Goal: Check status

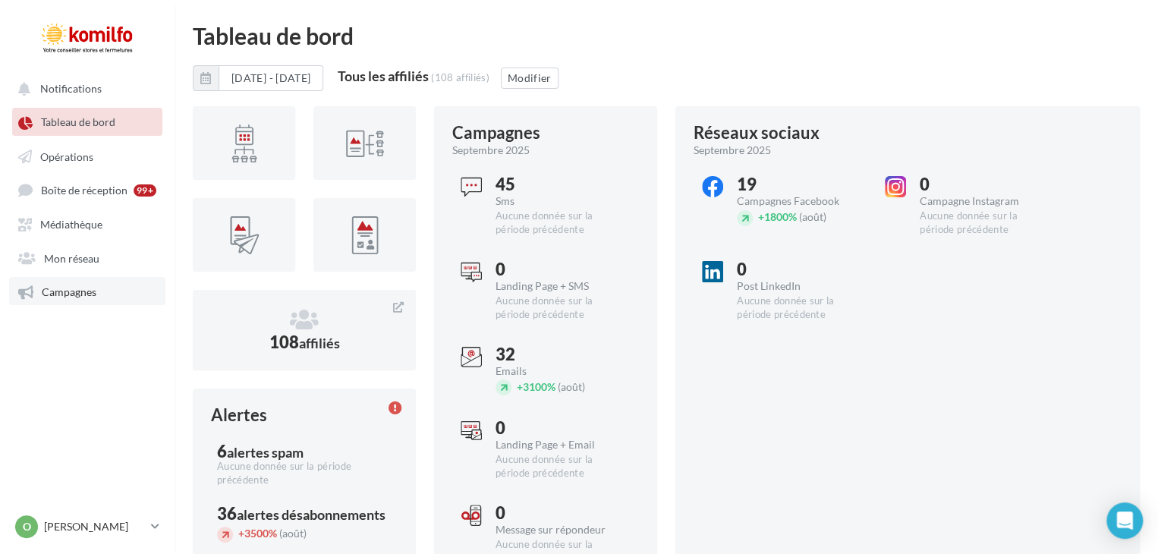
click at [61, 289] on span "Campagnes" at bounding box center [69, 291] width 55 height 13
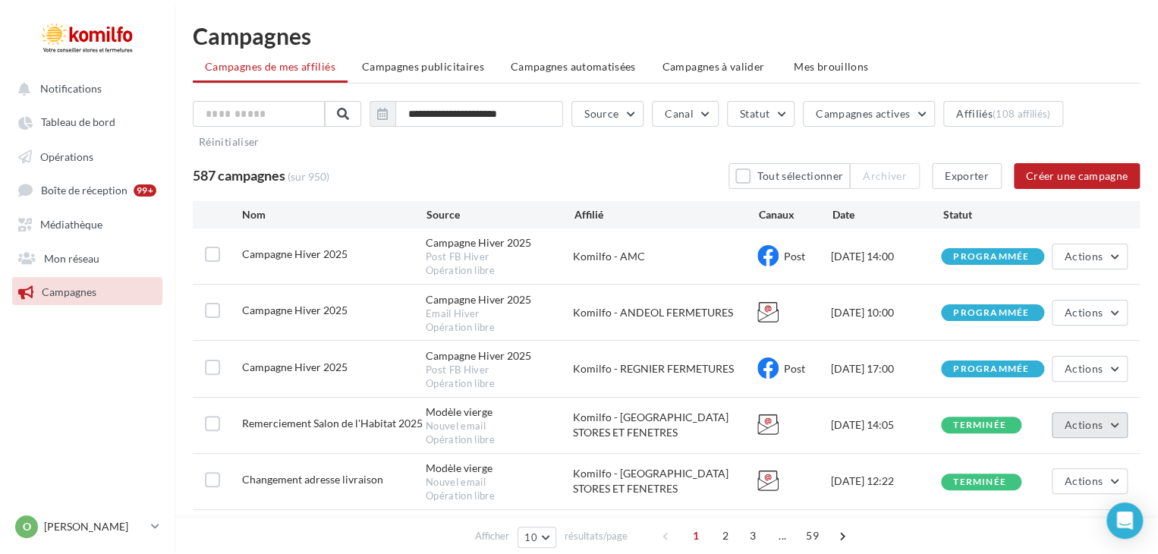
click at [1105, 419] on button "Actions" at bounding box center [1089, 425] width 76 height 26
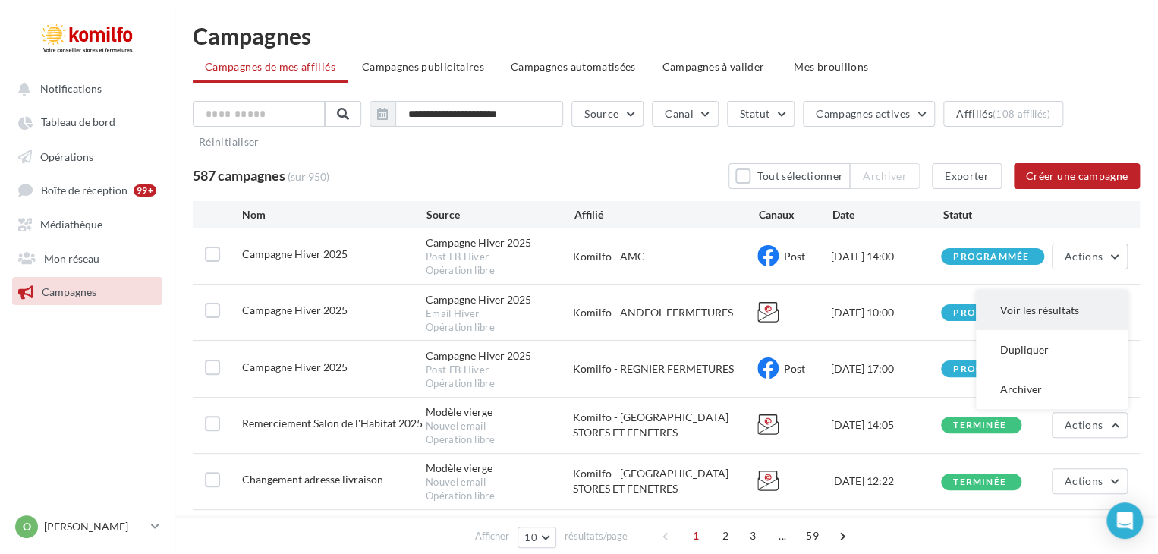
click at [1029, 312] on button "Voir les résultats" at bounding box center [1051, 310] width 152 height 39
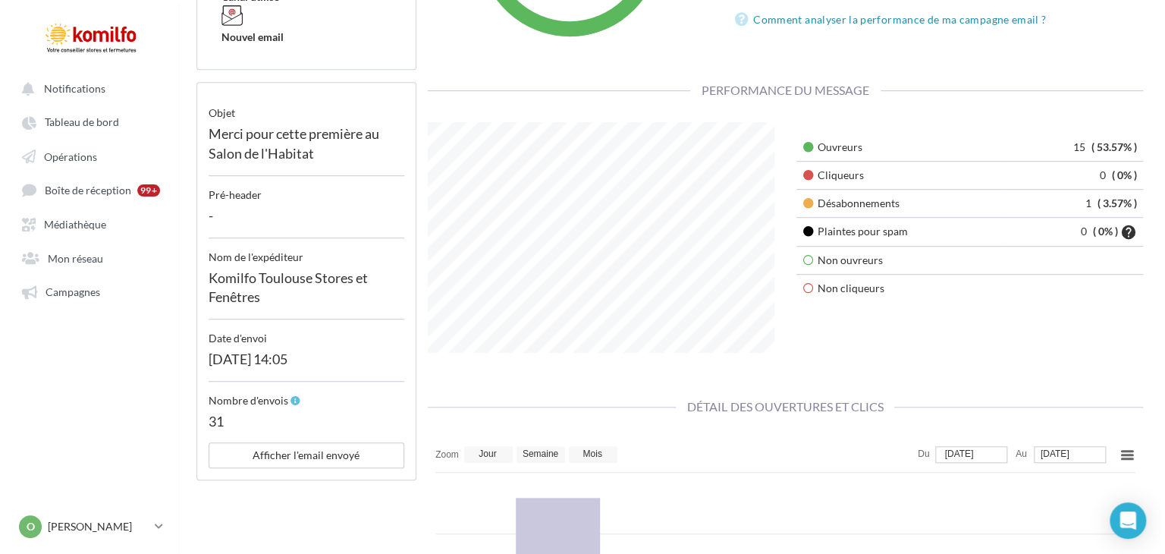
scroll to position [385, 0]
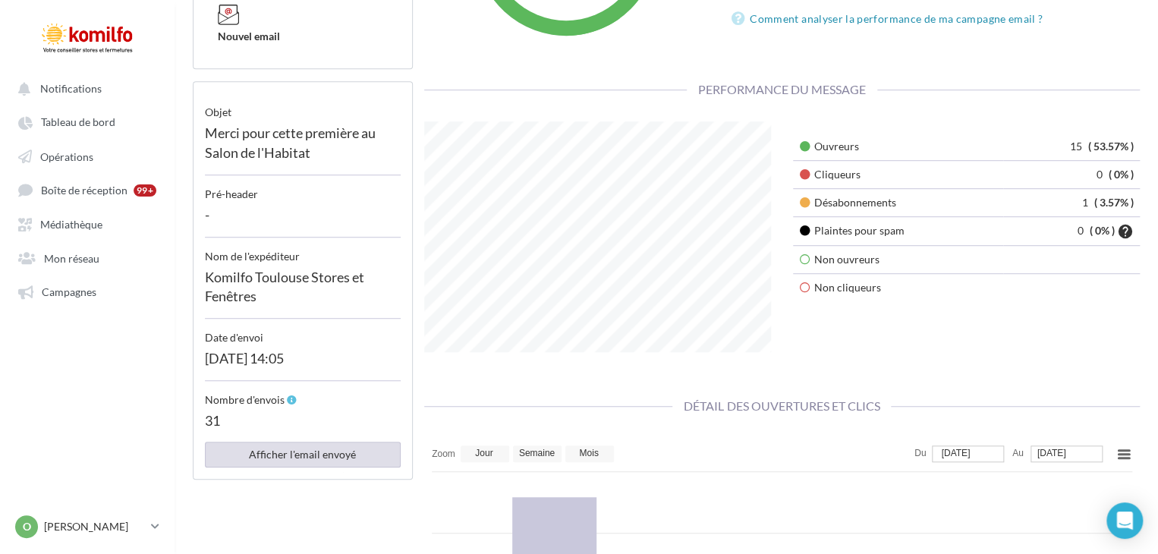
click at [319, 459] on button "Afficher l'email envoyé" at bounding box center [303, 454] width 196 height 26
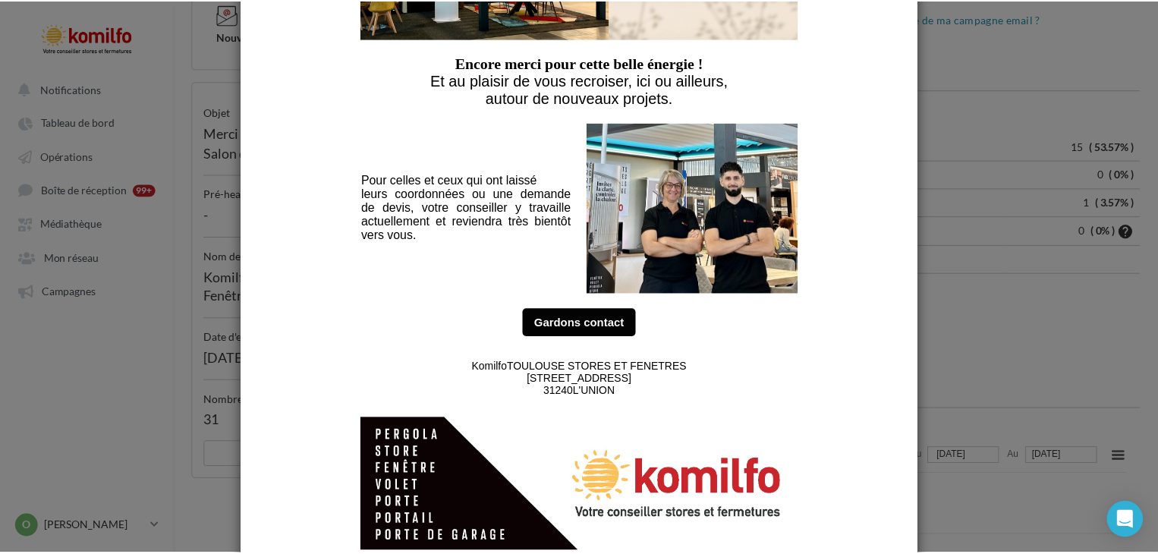
scroll to position [519, 0]
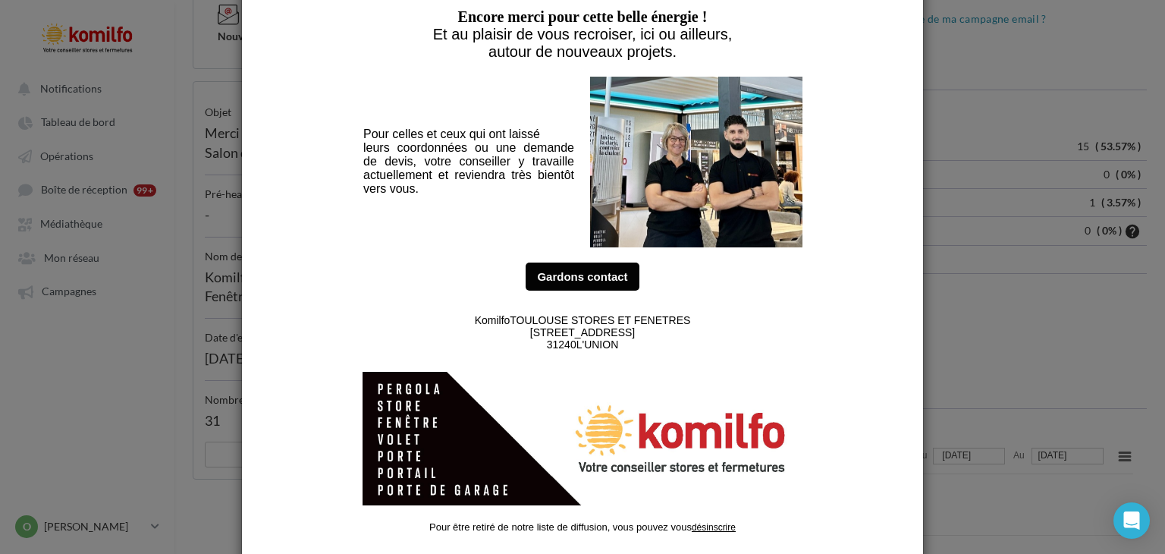
click at [86, 405] on div at bounding box center [582, 277] width 1165 height 554
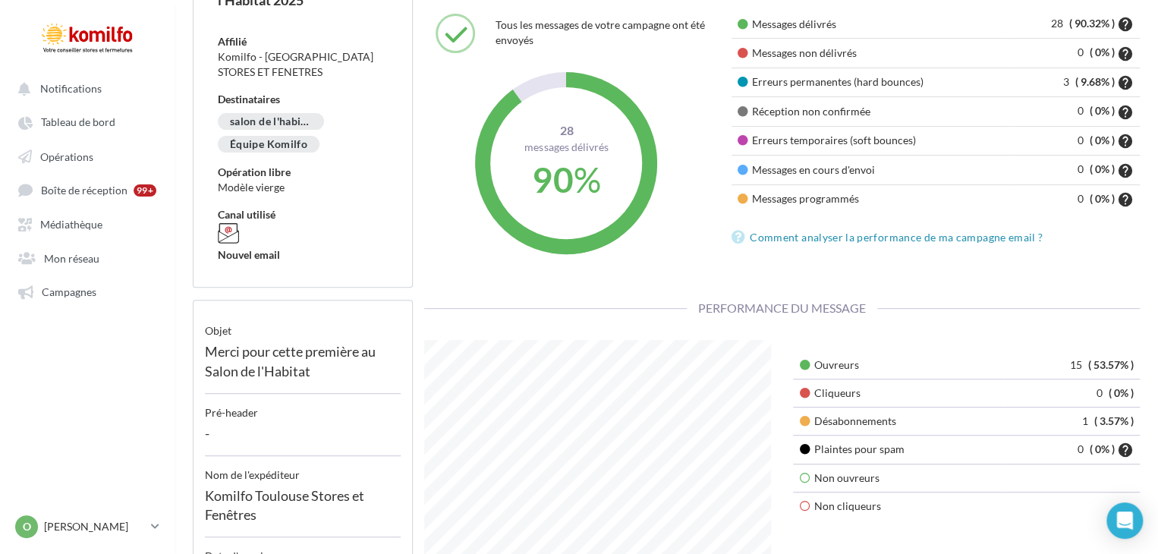
scroll to position [170, 0]
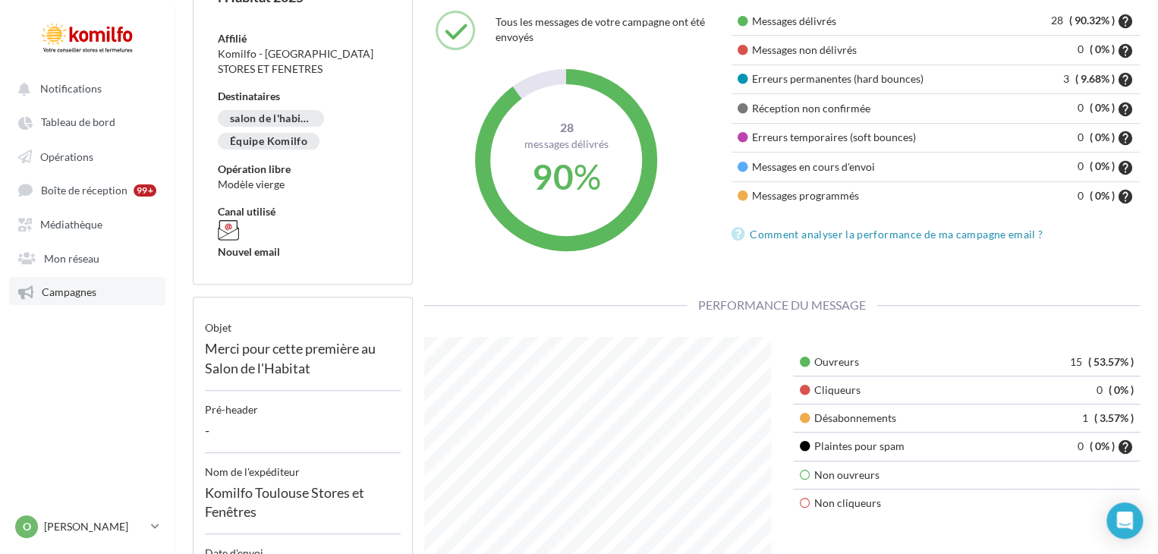
click at [81, 297] on span "Campagnes" at bounding box center [69, 291] width 55 height 13
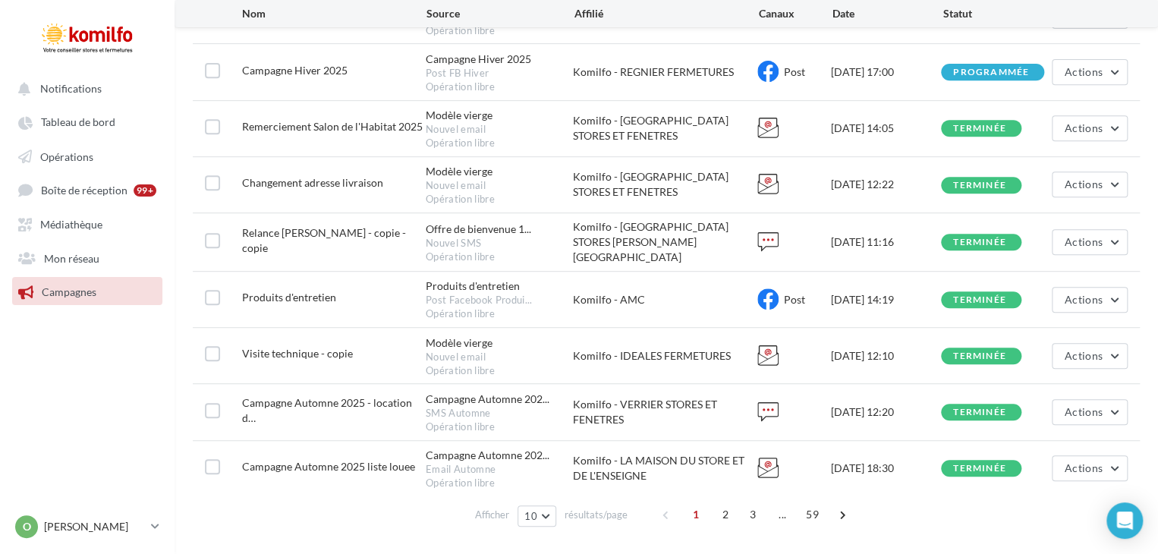
scroll to position [297, 0]
click at [65, 165] on link "Opérations" at bounding box center [87, 155] width 156 height 27
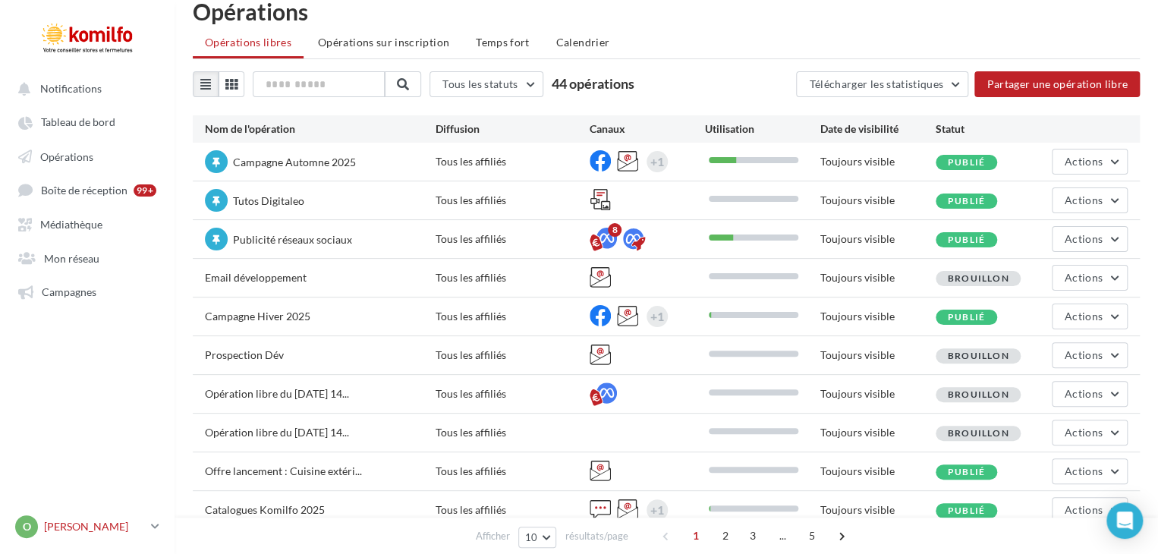
click at [150, 519] on link "O Olivia oliviaaberturas@komilfo.fr" at bounding box center [87, 526] width 150 height 29
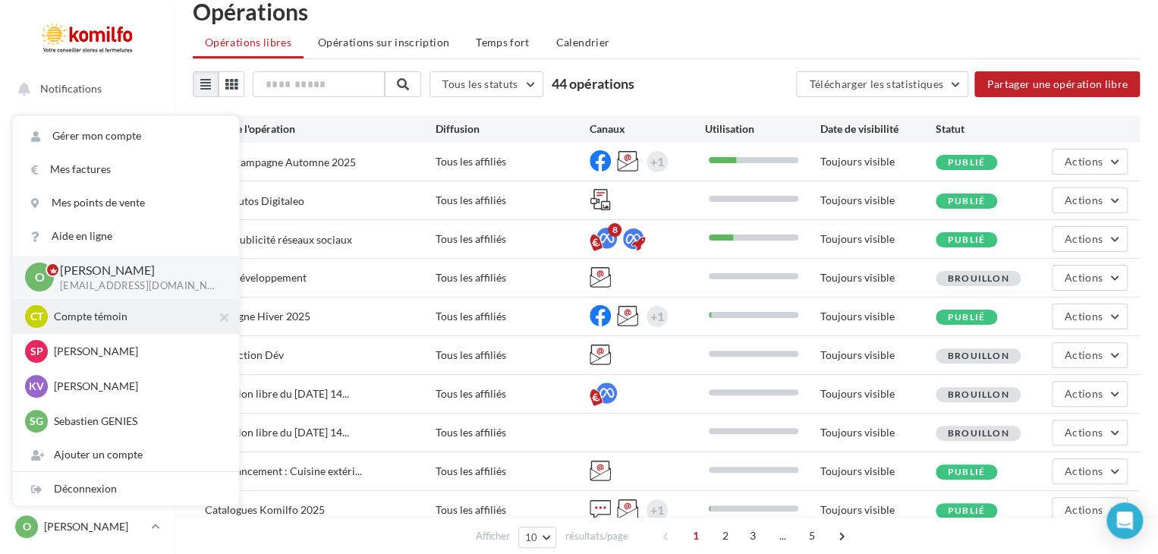
click at [66, 316] on p "Compte témoin" at bounding box center [137, 316] width 167 height 15
